Goal: Task Accomplishment & Management: Manage account settings

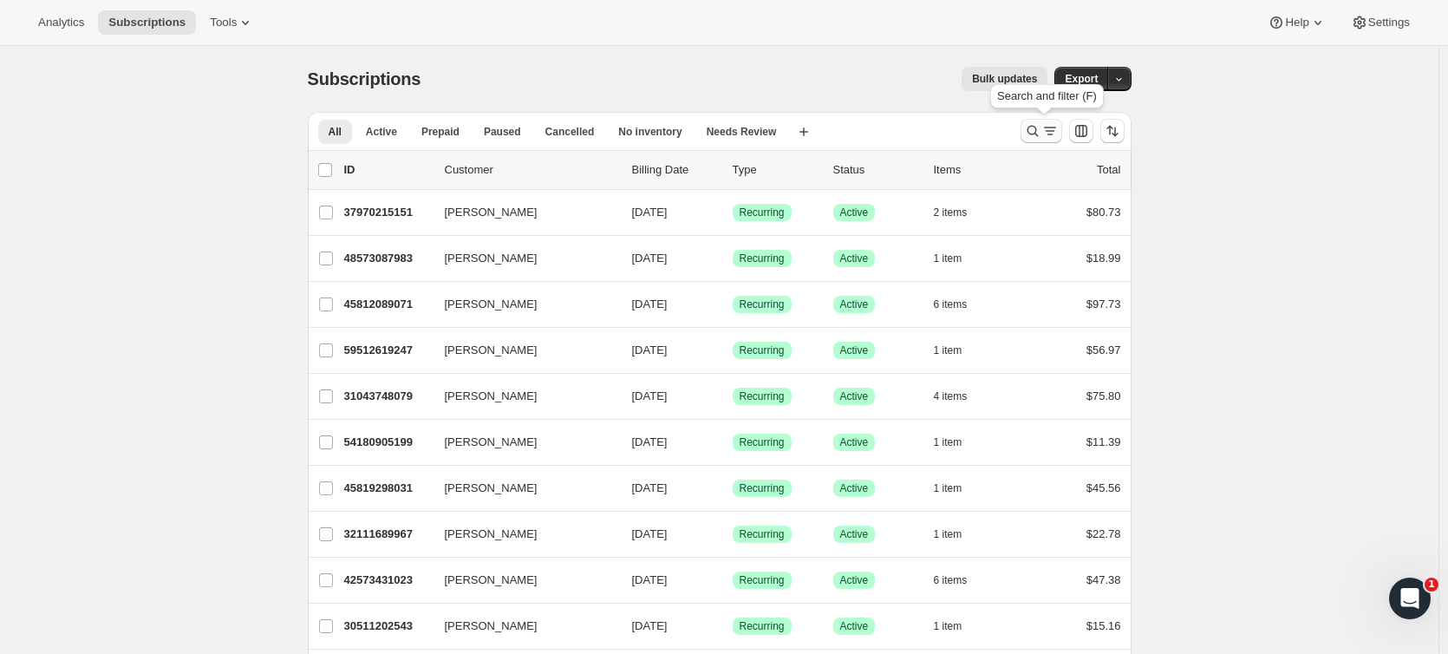
click at [1032, 131] on icon "Search and filter results" at bounding box center [1032, 130] width 17 height 17
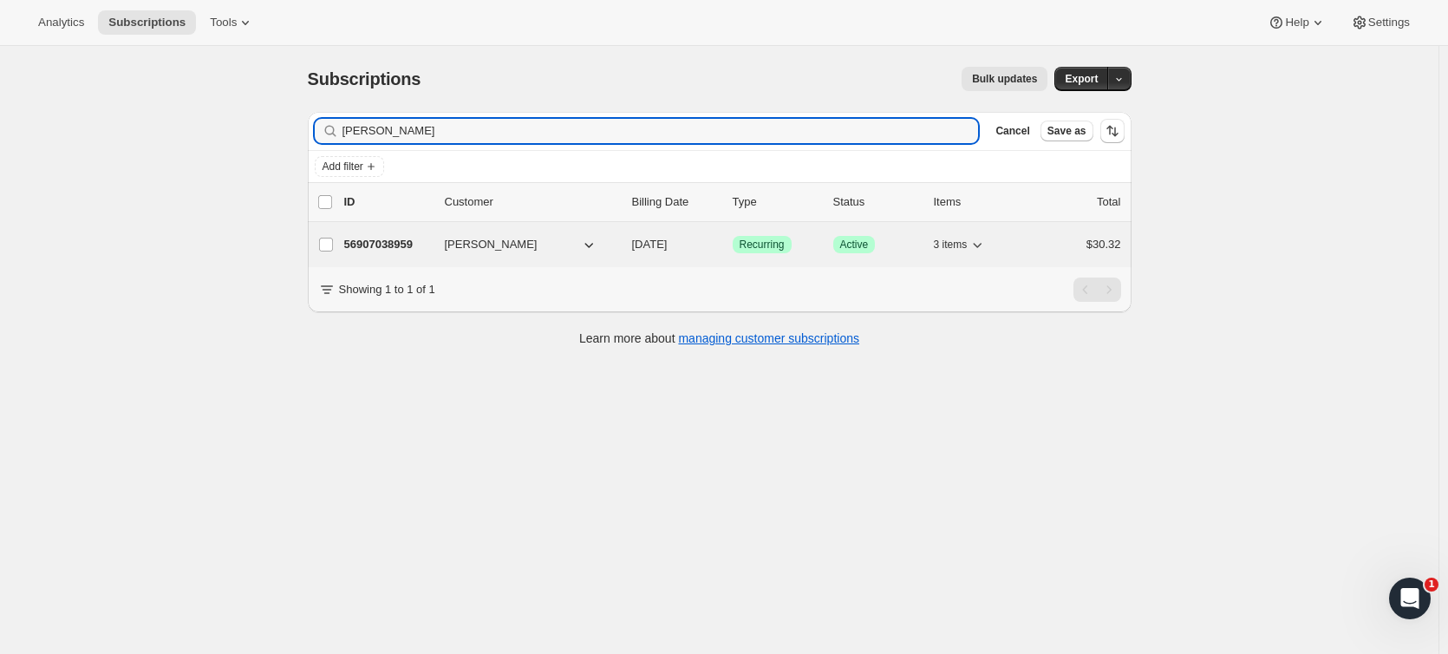
type input "[PERSON_NAME]"
click at [407, 238] on p "56907038959" at bounding box center [387, 244] width 87 height 17
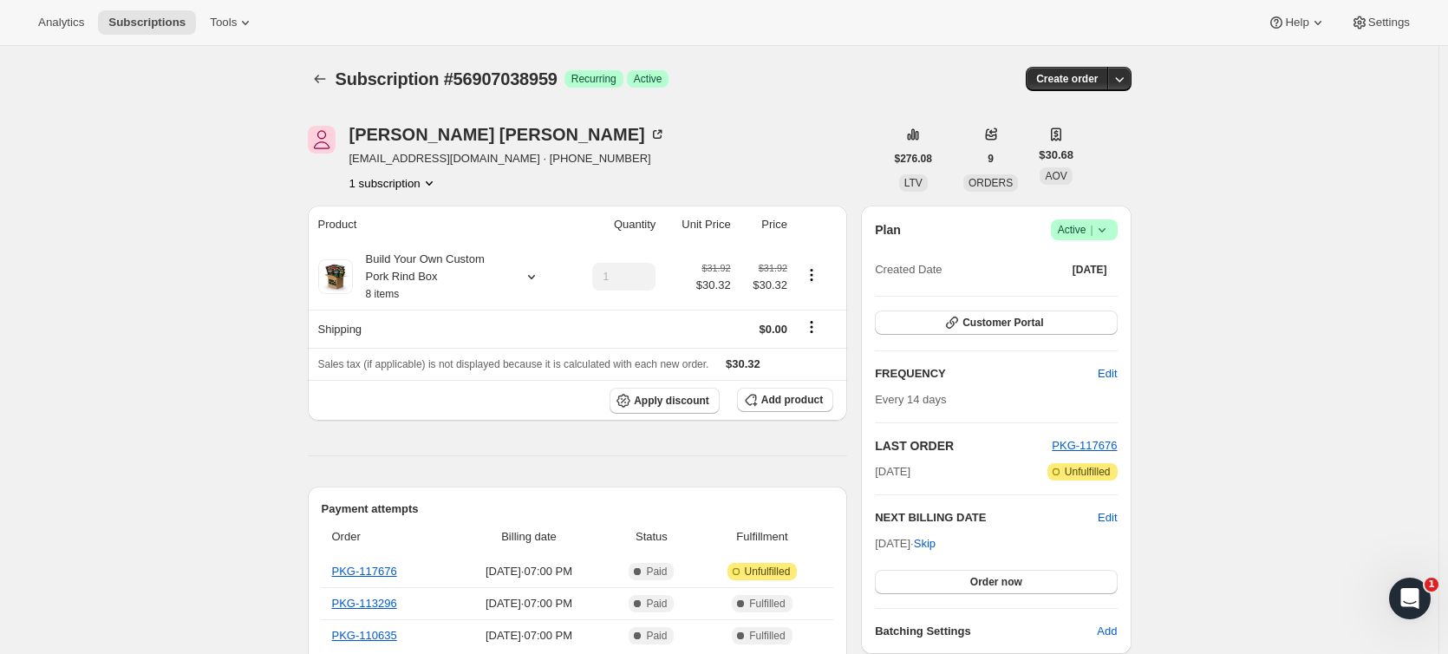
click at [1101, 227] on icon at bounding box center [1101, 229] width 17 height 17
click at [1082, 287] on span "Cancel subscription" at bounding box center [1089, 293] width 98 height 13
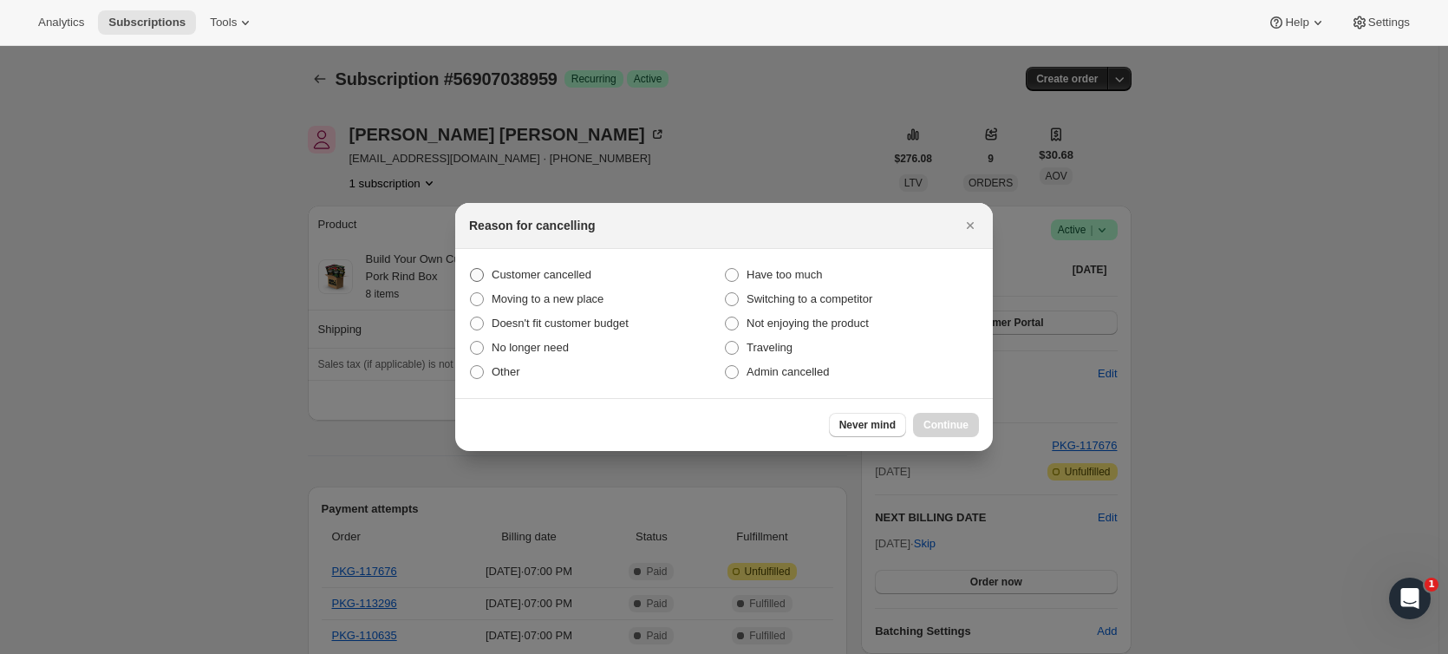
click at [530, 265] on label "Customer cancelled" at bounding box center [596, 275] width 255 height 24
click at [471, 268] on input "Customer cancelled" at bounding box center [470, 268] width 1 height 1
radio input "true"
click at [945, 415] on button "Continue" at bounding box center [946, 425] width 66 height 24
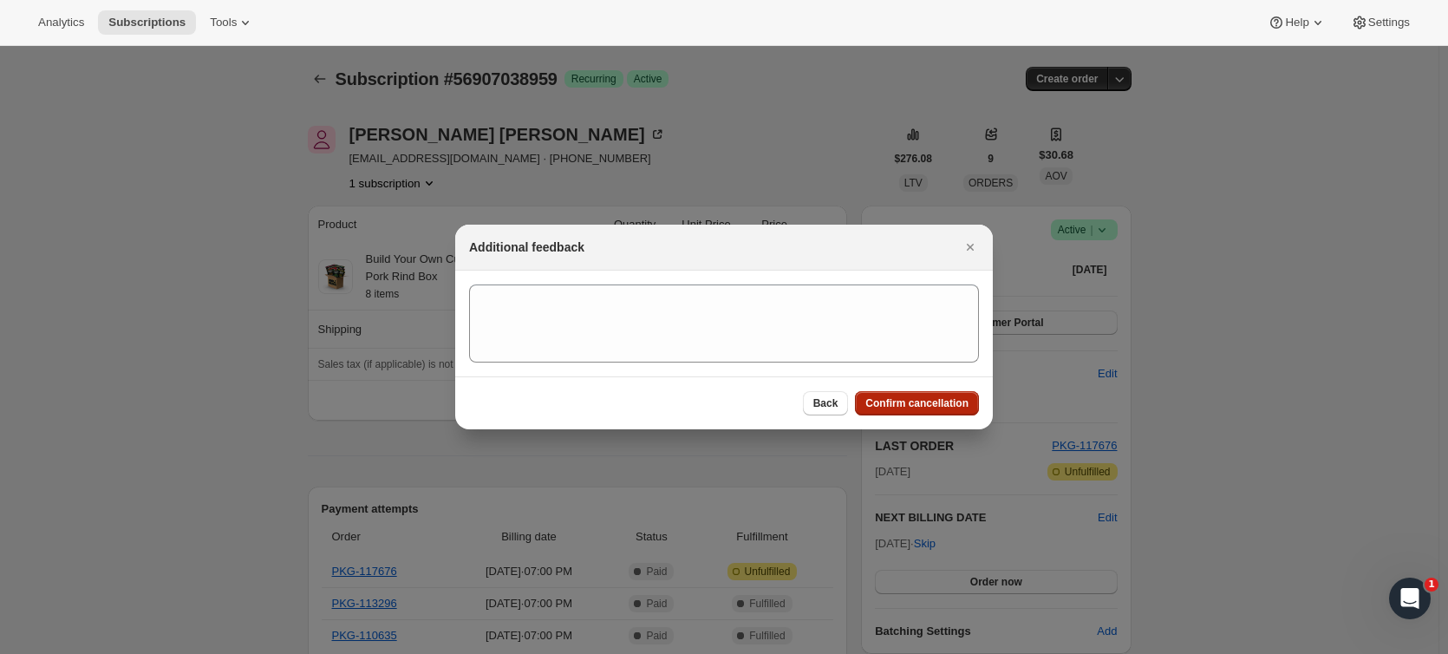
click at [947, 408] on span "Confirm cancellation" at bounding box center [916, 403] width 103 height 14
